Goal: Task Accomplishment & Management: Manage account settings

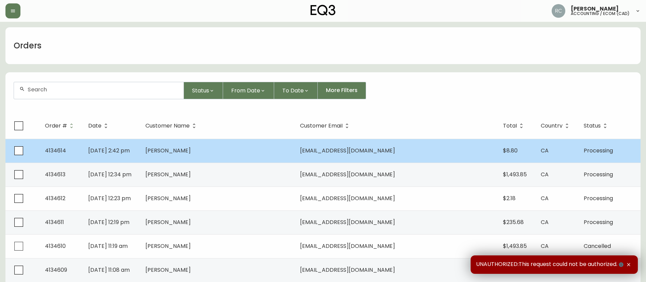
click at [196, 148] on td "[PERSON_NAME]" at bounding box center [217, 151] width 155 height 24
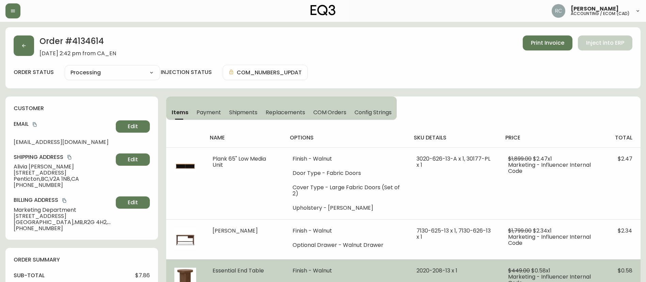
type input "Processing"
select select "PROCESSING"
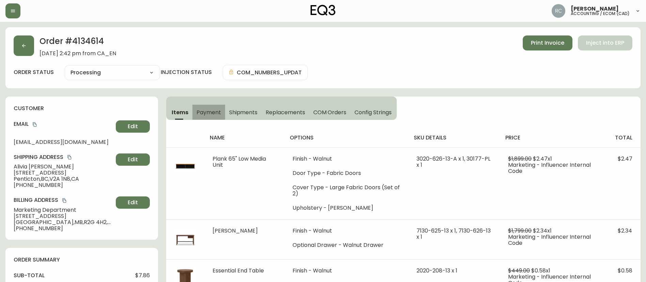
click at [204, 115] on span "Payment" at bounding box center [208, 112] width 25 height 7
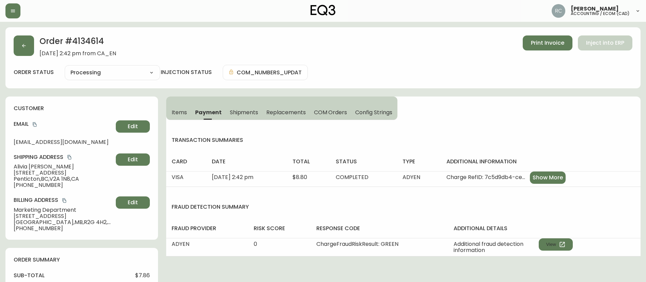
click at [36, 125] on icon "copy" at bounding box center [34, 124] width 5 height 5
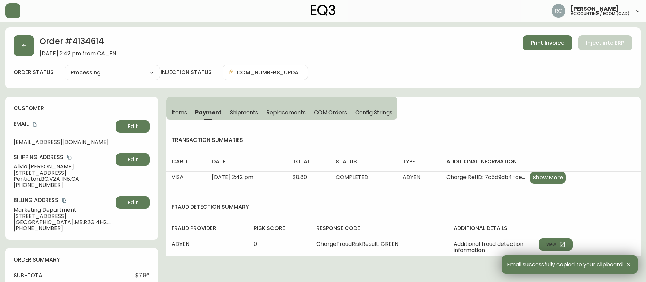
click at [200, 46] on div "Order # 4134614 [DATE] 2:42 pm from CA_EN Print Invoice Inject into ERP" at bounding box center [323, 45] width 619 height 21
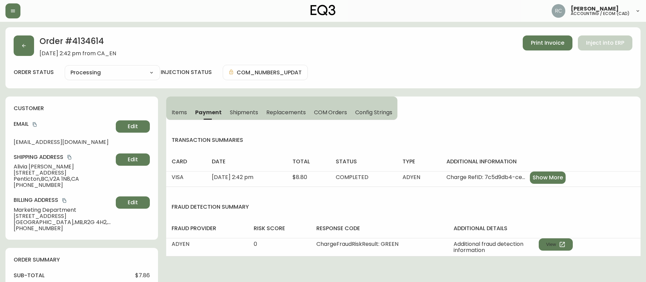
click at [47, 174] on span "[STREET_ADDRESS]" at bounding box center [63, 173] width 99 height 6
copy span "[STREET_ADDRESS]"
click at [38, 123] on button "copy" at bounding box center [34, 124] width 7 height 7
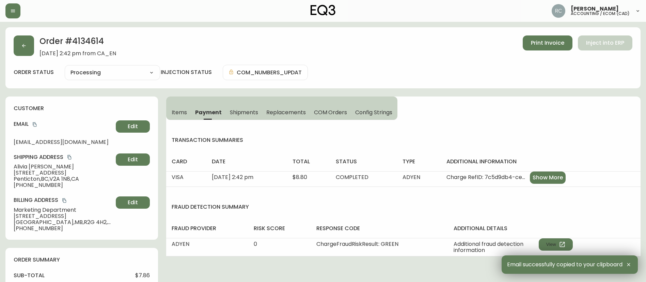
click at [33, 144] on span "[EMAIL_ADDRESS][DOMAIN_NAME]" at bounding box center [63, 142] width 99 height 6
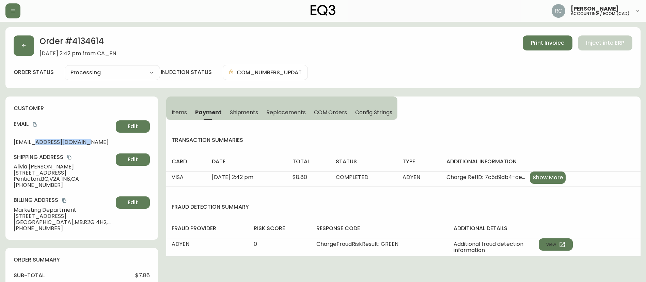
drag, startPoint x: 35, startPoint y: 140, endPoint x: 78, endPoint y: 140, distance: 43.2
click at [78, 140] on span "[EMAIL_ADDRESS][DOMAIN_NAME]" at bounding box center [63, 142] width 99 height 6
copy span "[DOMAIN_NAME]"
click at [171, 107] on button "Items" at bounding box center [178, 112] width 25 height 15
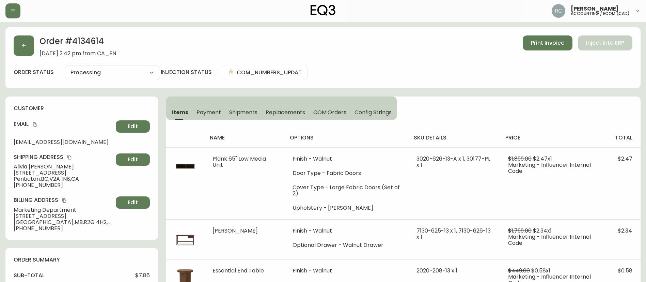
click at [87, 194] on div "customer Email [EMAIL_ADDRESS][DOMAIN_NAME] Edit Shipping Address [PERSON_NAME]…" at bounding box center [81, 167] width 153 height 143
click at [206, 109] on span "Payment" at bounding box center [208, 112] width 25 height 7
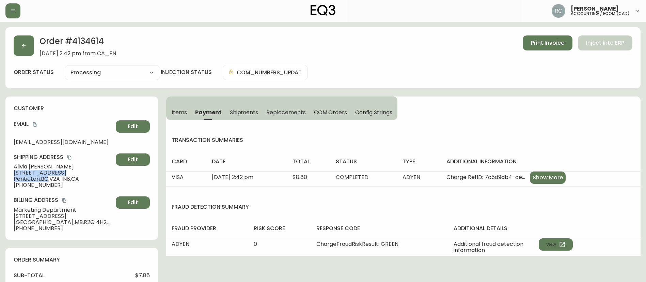
drag, startPoint x: 48, startPoint y: 176, endPoint x: 282, endPoint y: 131, distance: 238.9
click at [12, 172] on div "customer Email [EMAIL_ADDRESS][DOMAIN_NAME] Edit Shipping Address [PERSON_NAME]…" at bounding box center [81, 167] width 153 height 143
copy div "[STREET_ADDRESS]"
click at [86, 182] on span "[PHONE_NUMBER]" at bounding box center [63, 185] width 99 height 6
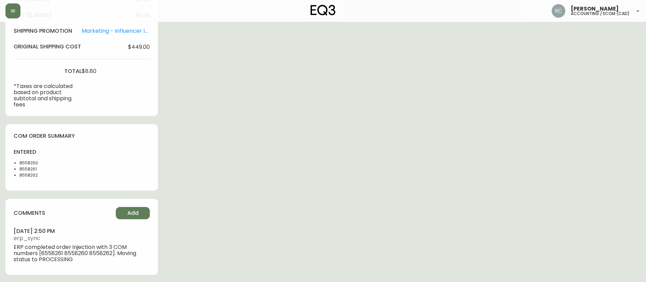
scroll to position [316, 0]
click at [142, 214] on button "Add" at bounding box center [133, 212] width 34 height 12
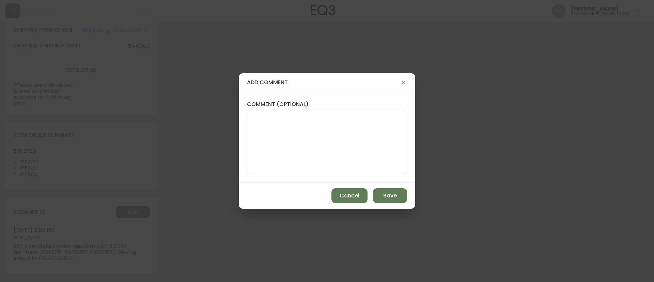
click at [346, 137] on textarea "comment (optional)" at bounding box center [327, 142] width 148 height 54
paste textarea "MANUAL FRAUD REVIEW - APPROVED -"
click at [357, 136] on textarea "MANUAL FRAUD REVIEW - APPROVED -" at bounding box center [327, 142] width 148 height 54
paste textarea "INFLUENCER ORDER -"
type textarea "MANUAL FRAUD REVIEW - APPROVED - INFLUENCER ORDER -"
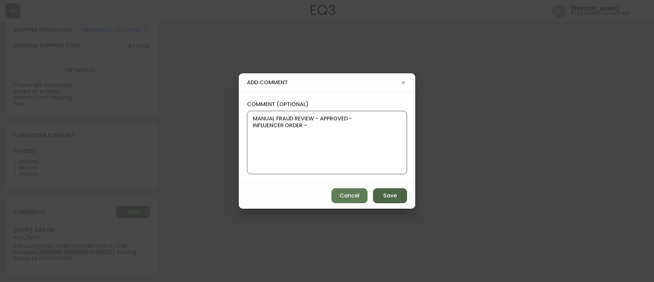
click at [393, 197] on span "Save" at bounding box center [390, 195] width 14 height 7
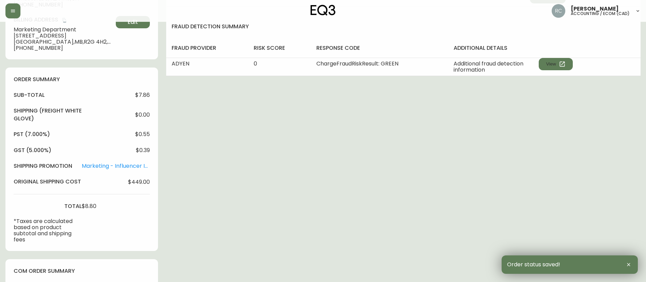
scroll to position [0, 0]
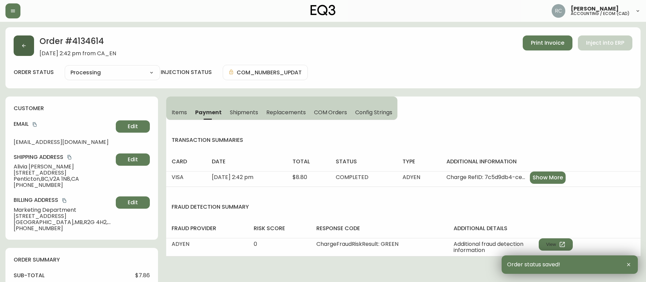
click at [26, 41] on button "button" at bounding box center [24, 45] width 20 height 20
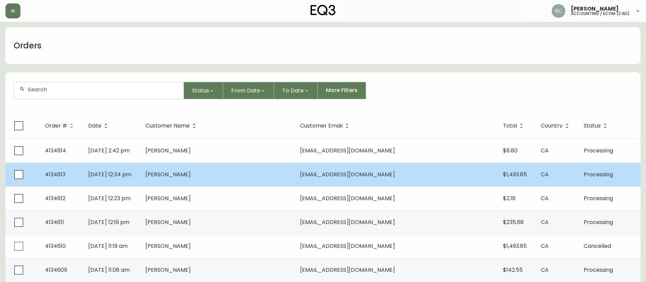
click at [200, 181] on td "[PERSON_NAME]" at bounding box center [217, 174] width 155 height 24
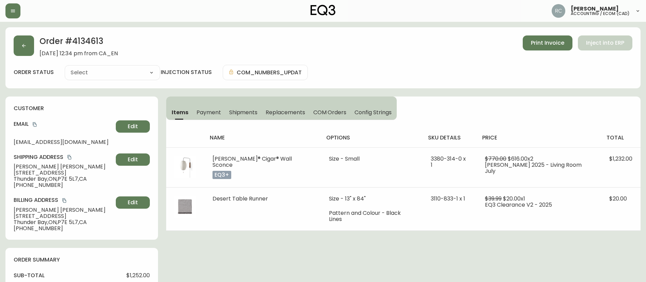
type input "Processing"
select select "PROCESSING"
click at [215, 110] on span "Payment" at bounding box center [208, 112] width 25 height 7
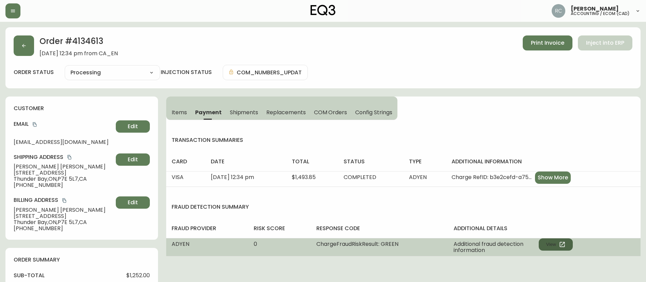
click at [552, 239] on button "View" at bounding box center [556, 244] width 34 height 12
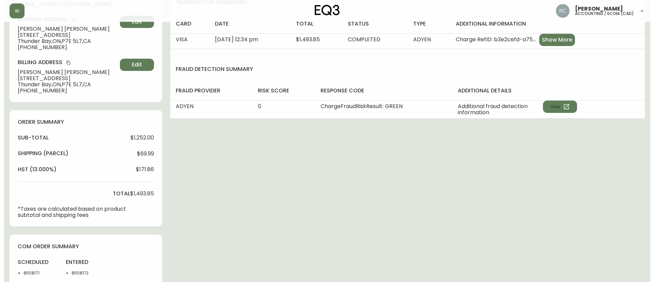
scroll to position [236, 0]
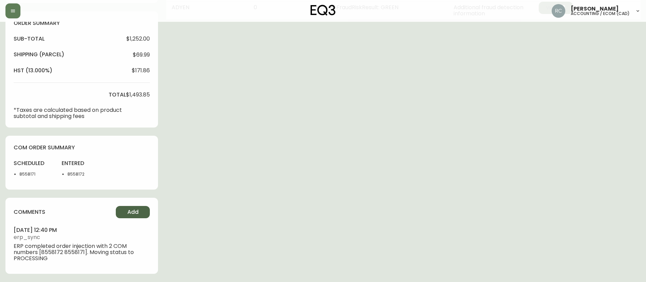
click at [125, 210] on button "Add" at bounding box center [133, 212] width 34 height 12
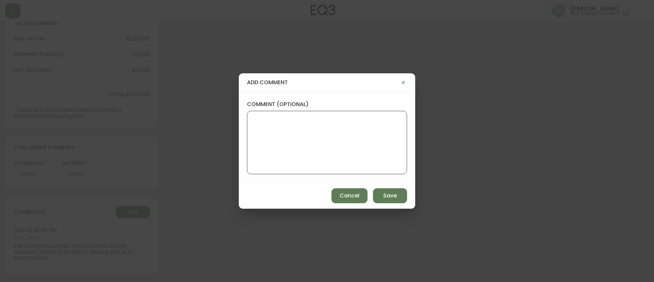
click at [380, 140] on textarea "comment (optional)" at bounding box center [327, 142] width 148 height 54
paste textarea "MANUAL FRAUD REVIEW - APPROVED - same shipping and billing address -"
click at [383, 142] on textarea "MANUAL FRAUD REVIEW - APPROVED - same shipping and billing address -" at bounding box center [327, 142] width 148 height 54
paste textarea "CVC/CVV Supplied, Matches (M) AVS Both postal code and address match (Y)"
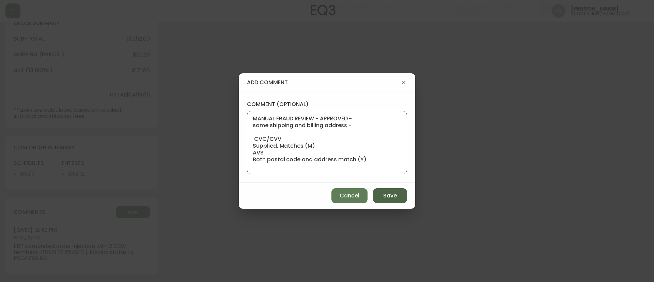
paste textarea "Time since an authorized payment was first seen with email address 3yr 194d"
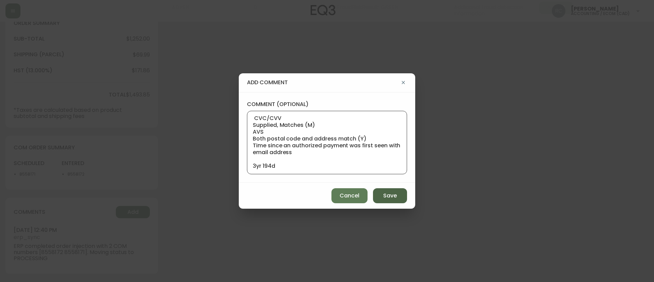
type textarea "MANUAL FRAUD REVIEW - APPROVED - same shipping and billing address - CVC/CVV Su…"
click at [393, 194] on span "Save" at bounding box center [390, 195] width 14 height 7
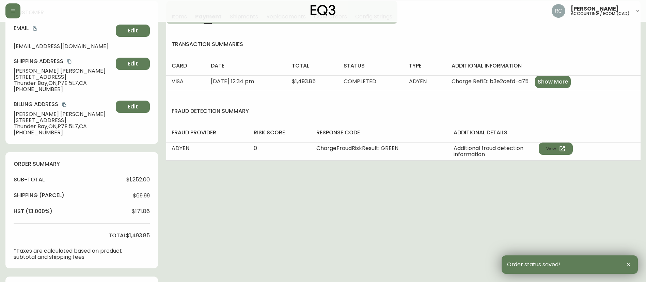
scroll to position [0, 0]
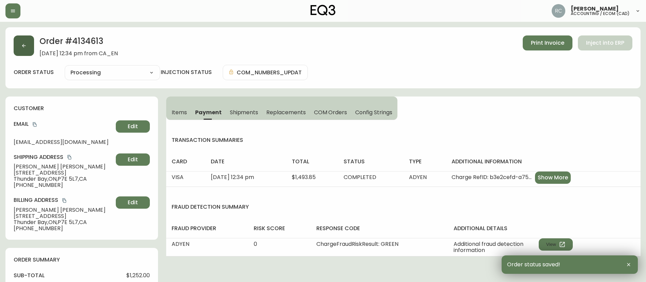
click at [29, 48] on button "button" at bounding box center [24, 45] width 20 height 20
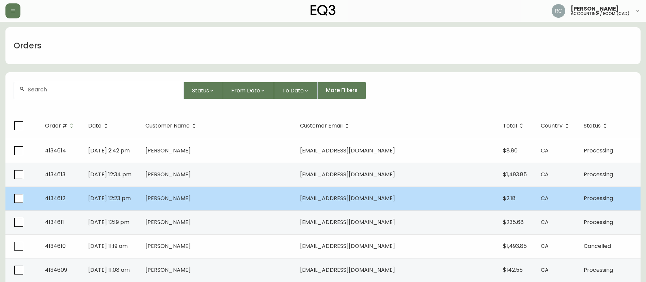
click at [242, 194] on td "[PERSON_NAME]" at bounding box center [217, 198] width 155 height 24
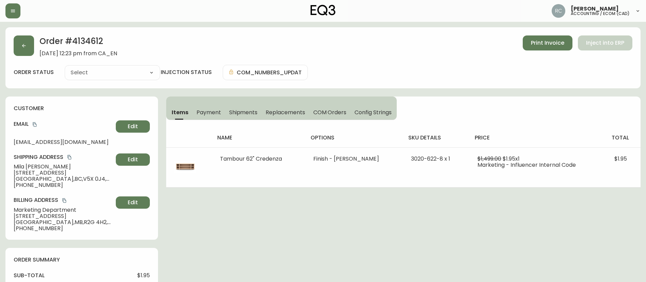
type input "Processing"
select select "PROCESSING"
click at [207, 107] on button "Payment" at bounding box center [208, 112] width 33 height 15
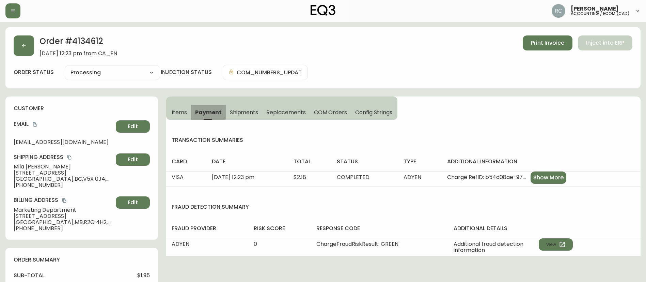
click at [207, 111] on span "Payment" at bounding box center [208, 112] width 27 height 7
click at [207, 109] on span "Payment" at bounding box center [208, 112] width 27 height 7
click at [179, 112] on span "Items" at bounding box center [179, 112] width 15 height 7
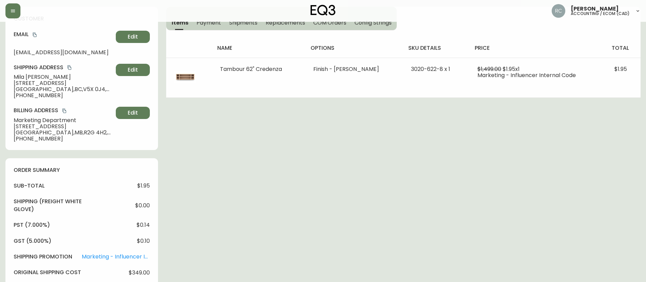
scroll to position [298, 0]
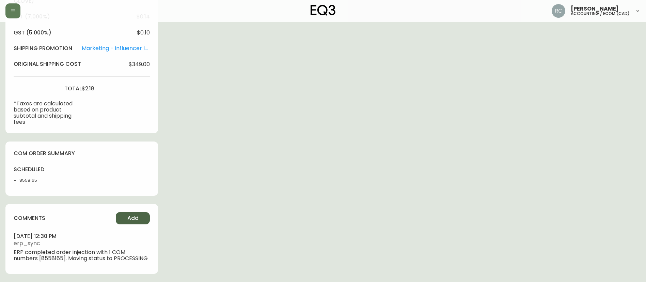
click at [131, 215] on span "Add" at bounding box center [132, 217] width 11 height 7
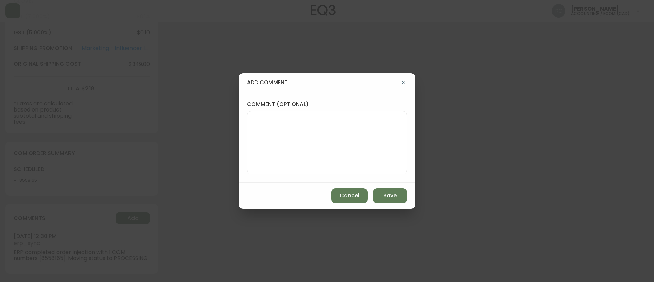
click at [327, 140] on textarea "comment (optional)" at bounding box center [327, 142] width 148 height 54
paste textarea "MANUAL FRAUD REVIEW - APPROVED - INFLUENCER ORDER -"
type textarea "MANUAL FRAUD REVIEW - APPROVED - INFLUENCER ORDER -"
click at [379, 196] on button "Save" at bounding box center [390, 195] width 34 height 15
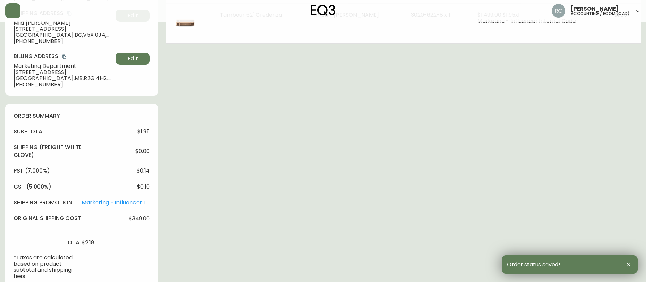
scroll to position [0, 0]
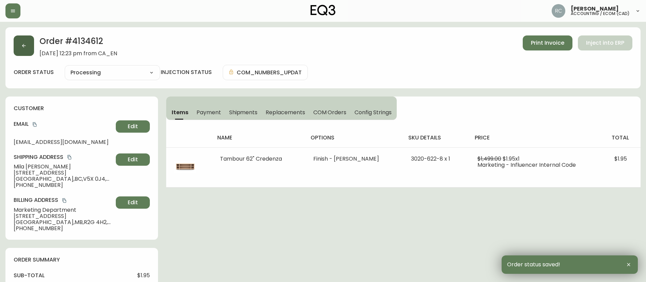
click at [25, 43] on icon "button" at bounding box center [23, 45] width 5 height 5
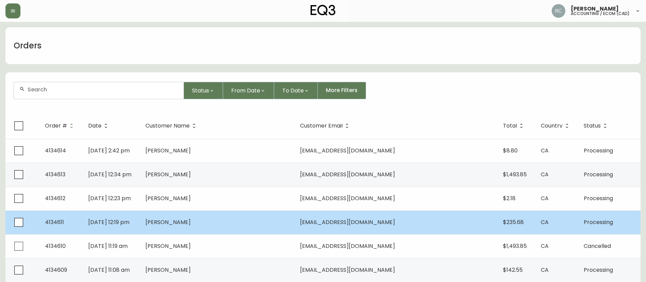
click at [140, 218] on td "[DATE] 12:19 pm" at bounding box center [111, 222] width 57 height 24
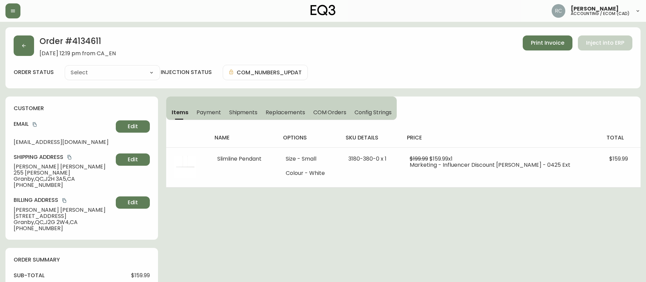
type input "Processing"
select select "PROCESSING"
click at [209, 112] on span "Payment" at bounding box center [208, 112] width 25 height 7
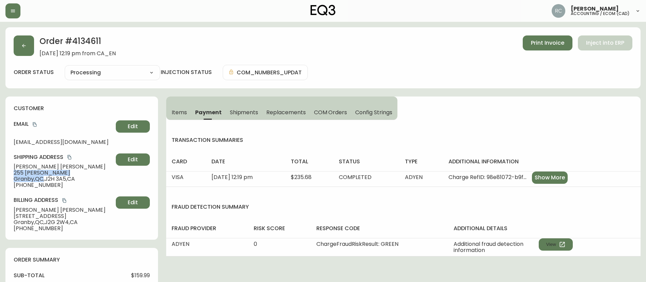
drag, startPoint x: 43, startPoint y: 177, endPoint x: 627, endPoint y: 62, distance: 595.1
click at [11, 174] on div "customer Email [EMAIL_ADDRESS][DOMAIN_NAME] Edit Shipping Address [PERSON_NAME]…" at bounding box center [81, 167] width 153 height 143
copy div "[STREET_ADDRESS][PERSON_NAME]"
click at [88, 176] on span "Granby , QC , J2H 3A5 , [GEOGRAPHIC_DATA]" at bounding box center [63, 179] width 99 height 6
drag, startPoint x: 38, startPoint y: 123, endPoint x: 52, endPoint y: 119, distance: 14.8
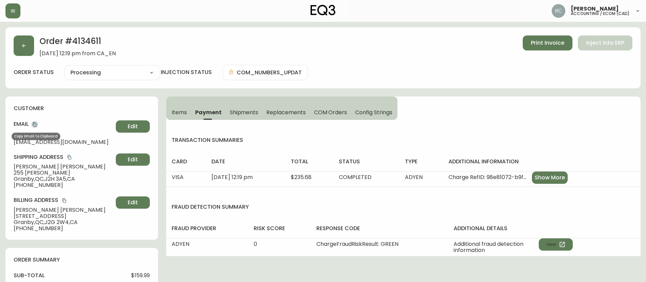
click at [38, 123] on button "copy" at bounding box center [34, 124] width 7 height 7
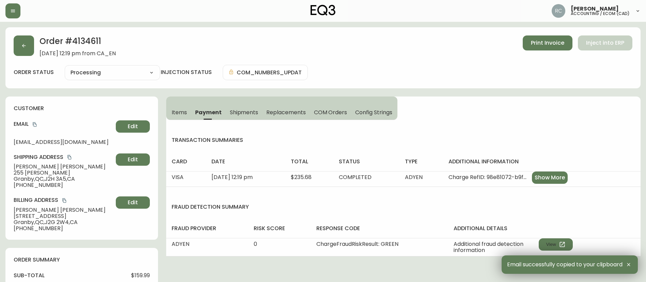
drag, startPoint x: 179, startPoint y: 109, endPoint x: 154, endPoint y: 128, distance: 31.9
click at [179, 109] on span "Items" at bounding box center [179, 112] width 15 height 7
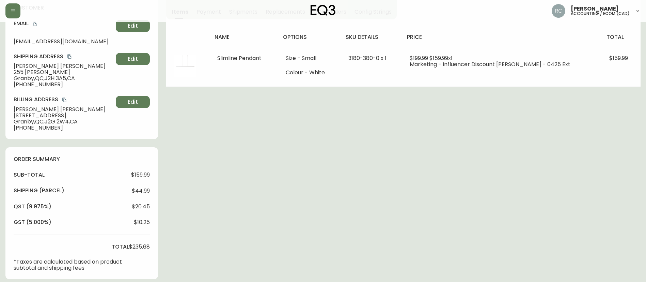
scroll to position [246, 0]
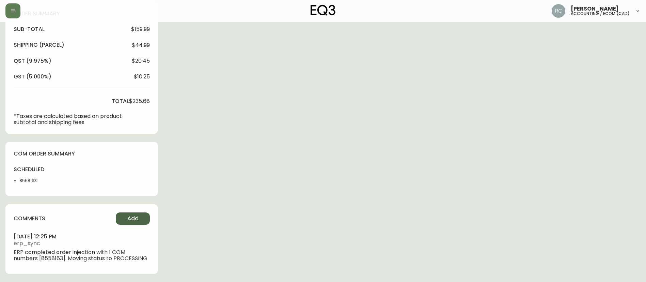
click at [128, 218] on span "Add" at bounding box center [132, 218] width 11 height 7
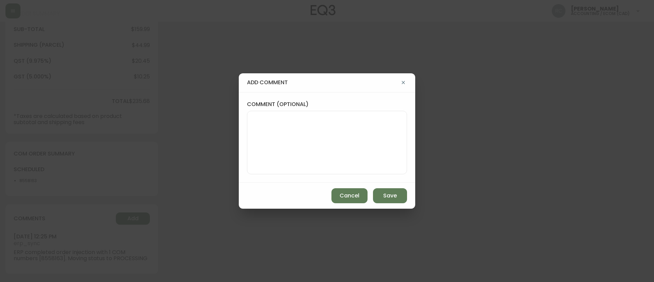
click at [308, 151] on textarea "comment (optional)" at bounding box center [327, 142] width 148 height 54
paste textarea "MANUAL FRAUD REVIEW - APPROVED -"
click at [363, 135] on textarea "MANUAL FRAUD REVIEW - APPROVED -" at bounding box center [327, 142] width 148 height 54
paste textarea "[URL][DOMAIN_NAME][PERSON_NAME]"
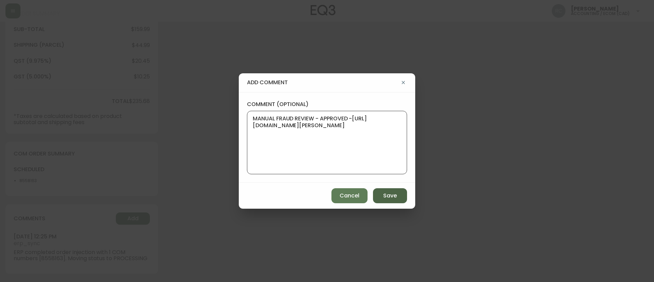
type textarea "MANUAL FRAUD REVIEW - APPROVED -[URL][DOMAIN_NAME][PERSON_NAME]"
click at [394, 195] on span "Save" at bounding box center [390, 195] width 14 height 7
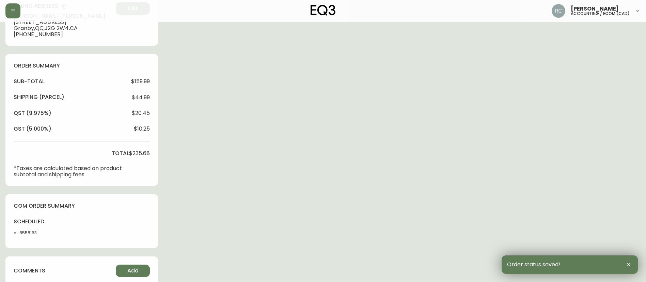
scroll to position [0, 0]
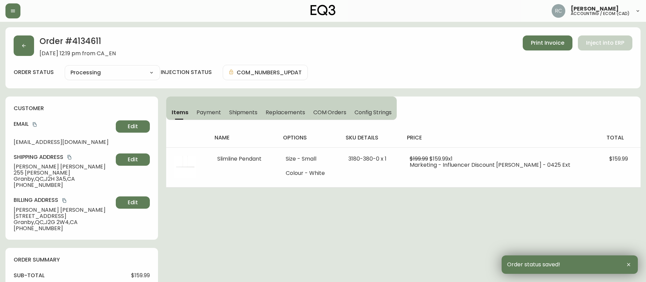
click at [209, 103] on div "Items Payment Shipments Replacements COM Orders Config Strings" at bounding box center [281, 107] width 231 height 23
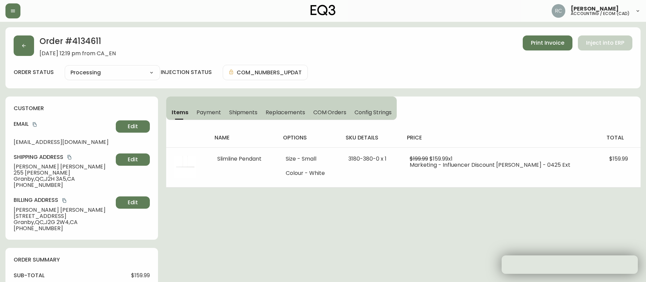
click at [207, 112] on span "Payment" at bounding box center [208, 112] width 25 height 7
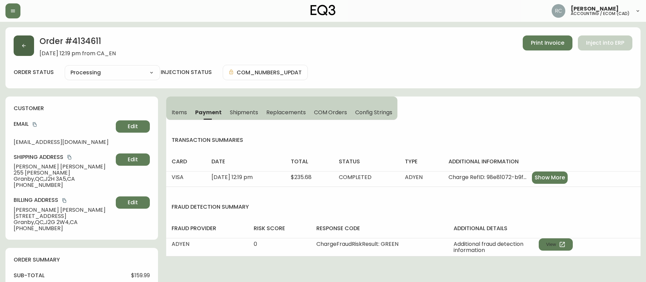
click at [29, 43] on button "button" at bounding box center [24, 45] width 20 height 20
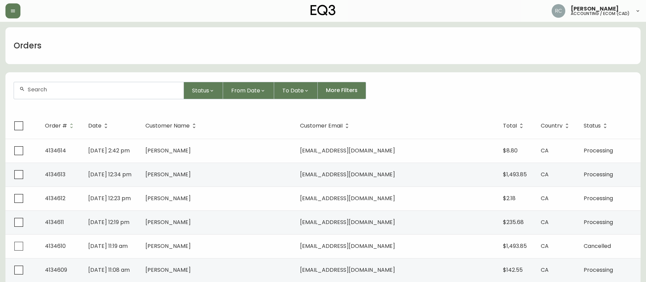
click at [154, 62] on div "Orders" at bounding box center [322, 45] width 635 height 37
click at [149, 43] on div "Orders" at bounding box center [322, 45] width 635 height 37
click at [137, 59] on div "Orders" at bounding box center [322, 45] width 635 height 37
click at [128, 59] on div "Orders" at bounding box center [322, 45] width 635 height 37
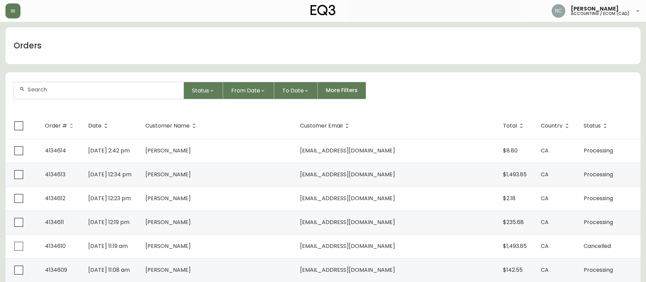
click at [128, 59] on div "Orders" at bounding box center [322, 45] width 635 height 37
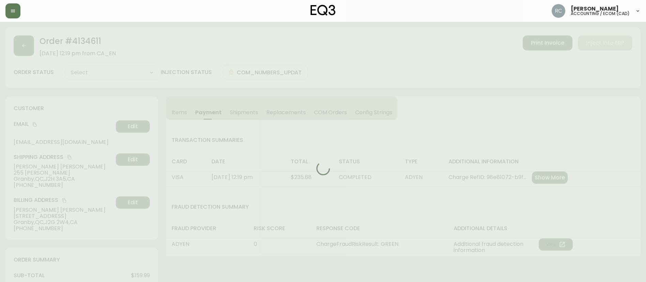
type input "Processing"
select select "PROCESSING"
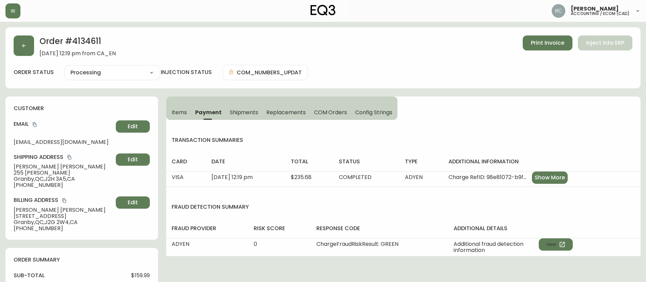
click at [187, 44] on div "Order # 4134611 [DATE] 12:19 pm from CA_EN Print Invoice Inject into ERP" at bounding box center [323, 45] width 619 height 21
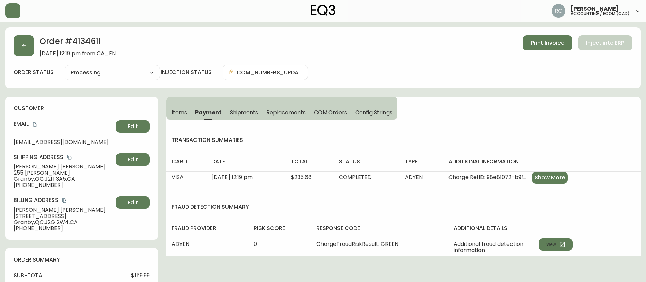
click at [187, 44] on div "Order # 4134611 [DATE] 12:19 pm from CA_EN Print Invoice Inject into ERP" at bounding box center [323, 45] width 619 height 21
click at [211, 46] on div "Order # 4134611 [DATE] 12:19 pm from CA_EN Print Invoice Inject into ERP" at bounding box center [323, 45] width 619 height 21
click at [317, 38] on div "Order # 4134611 [DATE] 12:19 pm from CA_EN Print Invoice Inject into ERP" at bounding box center [323, 45] width 619 height 21
click at [245, 49] on div "Order # 4134611 [DATE] 12:19 pm from CA_EN Print Invoice Inject into ERP" at bounding box center [323, 45] width 619 height 21
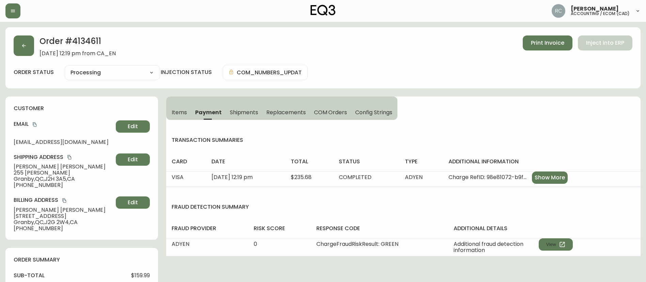
click at [232, 46] on div "Order # 4134611 [DATE] 12:19 pm from CA_EN Print Invoice Inject into ERP" at bounding box center [323, 45] width 619 height 21
click at [234, 41] on div "Order # 4134611 [DATE] 12:19 pm from CA_EN Print Invoice Inject into ERP" at bounding box center [323, 45] width 619 height 21
click at [230, 43] on div "Order # 4134611 [DATE] 12:19 pm from CA_EN Print Invoice Inject into ERP" at bounding box center [323, 45] width 619 height 21
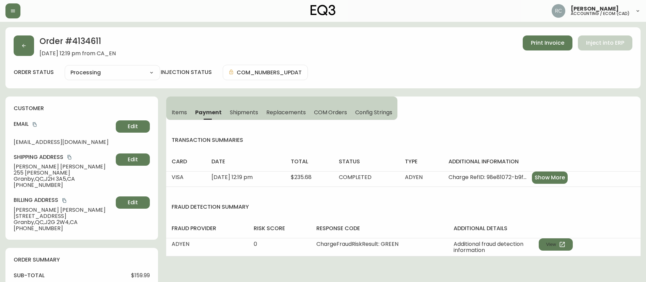
click at [230, 41] on div "Order # 4134611 [DATE] 12:19 pm from CA_EN Print Invoice Inject into ERP" at bounding box center [323, 45] width 619 height 21
click at [213, 41] on div "Order # 4134611 [DATE] 12:19 pm from CA_EN Print Invoice Inject into ERP" at bounding box center [323, 45] width 619 height 21
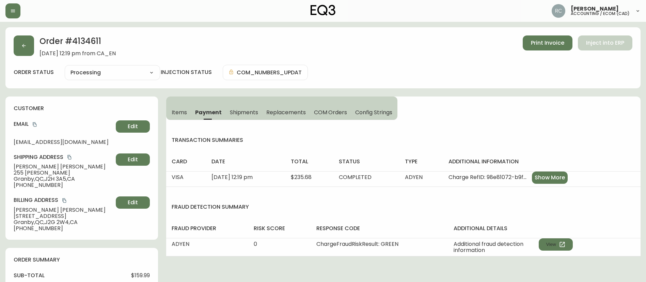
click at [399, 60] on div "Order # 4134611 [DATE] 12:19 pm from CA_EN Print Invoice Inject into ERP order …" at bounding box center [322, 57] width 635 height 61
click at [378, 61] on div "Order # 4134611 [DATE] 12:19 pm from CA_EN Print Invoice Inject into ERP order …" at bounding box center [322, 57] width 635 height 61
click at [366, 56] on div "Order # 4134611 [DATE] 12:19 pm from CA_EN Print Invoice Inject into ERP" at bounding box center [323, 45] width 619 height 21
click at [375, 54] on div "Order # 4134611 [DATE] 12:19 pm from CA_EN Print Invoice Inject into ERP" at bounding box center [323, 45] width 619 height 21
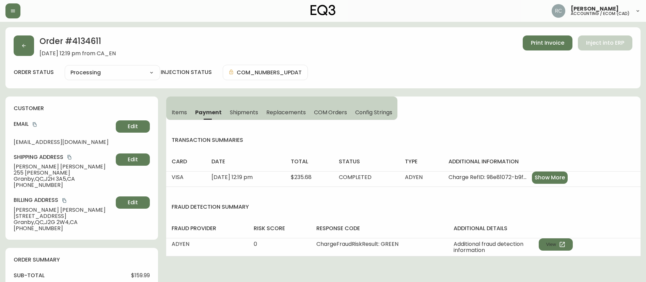
click at [384, 39] on div "Order # 4134611 [DATE] 12:19 pm from CA_EN Print Invoice Inject into ERP" at bounding box center [323, 45] width 619 height 21
click at [205, 32] on div "Order # 4134611 [DATE] 12:19 pm from CA_EN Print Invoice Inject into ERP order …" at bounding box center [322, 57] width 635 height 61
click at [202, 34] on div "Order # 4134611 [DATE] 12:19 pm from CA_EN Print Invoice Inject into ERP order …" at bounding box center [322, 57] width 635 height 61
click at [180, 109] on span "Items" at bounding box center [179, 112] width 15 height 7
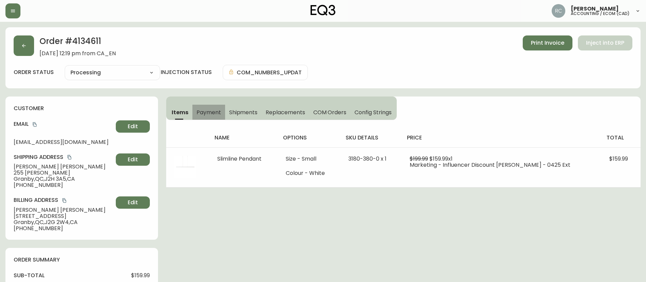
click at [206, 113] on span "Payment" at bounding box center [208, 112] width 25 height 7
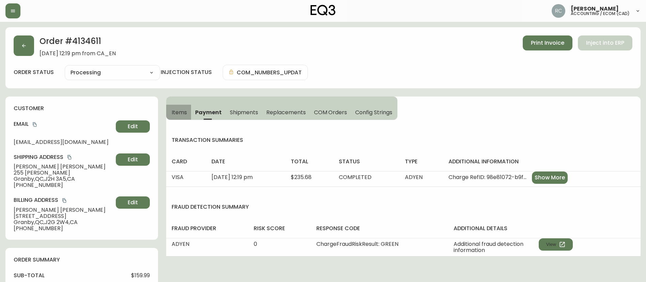
click at [177, 112] on span "Items" at bounding box center [179, 112] width 15 height 7
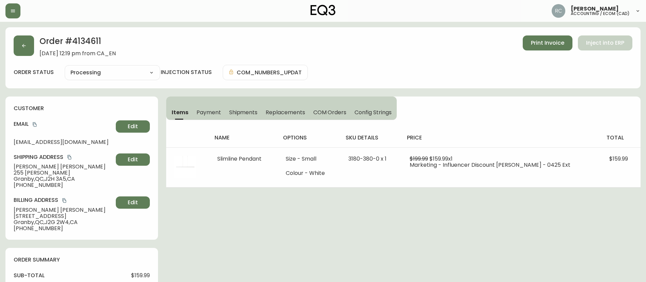
click at [397, 61] on div "Order # 4134611 [DATE] 12:19 pm from CA_EN Print Invoice Inject into ERP order …" at bounding box center [322, 57] width 635 height 61
click at [192, 59] on div "Order # 4134611 [DATE] 12:19 pm from CA_EN Print Invoice Inject into ERP order …" at bounding box center [322, 57] width 635 height 61
click at [22, 45] on icon "button" at bounding box center [23, 45] width 5 height 5
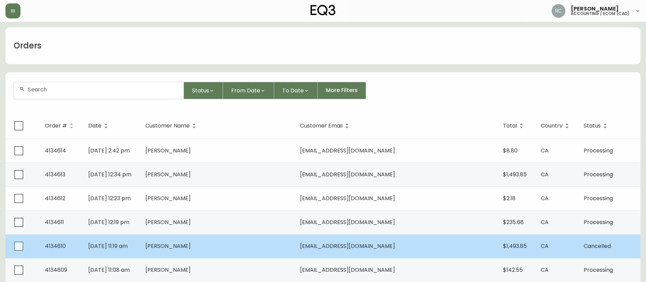
click at [191, 247] on span "[PERSON_NAME]" at bounding box center [167, 246] width 45 height 8
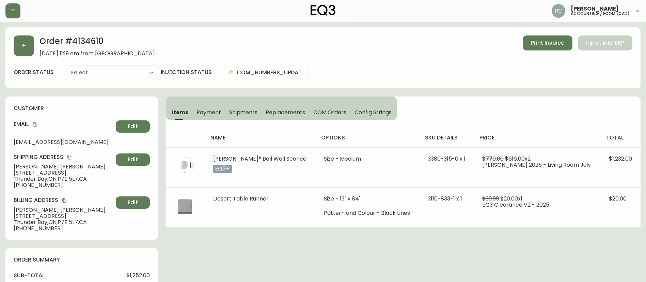
type input "Cancelled"
select select "CANCELLED"
click at [29, 45] on button "button" at bounding box center [24, 45] width 20 height 20
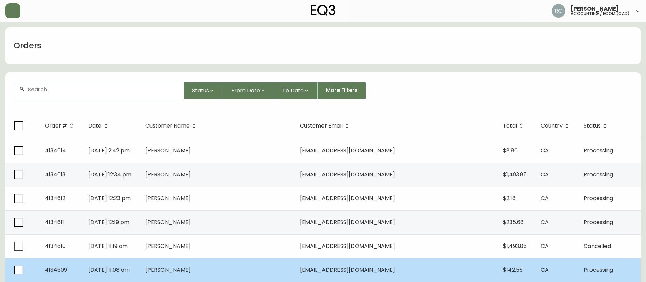
click at [140, 267] on td "[DATE] 11:08 am" at bounding box center [111, 270] width 57 height 24
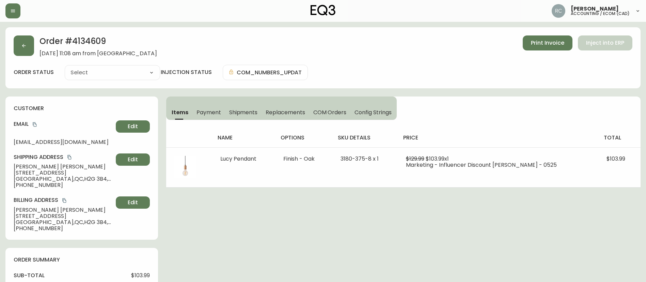
type input "Processing"
select select "PROCESSING"
click at [204, 116] on button "Payment" at bounding box center [208, 112] width 33 height 15
